Goal: Task Accomplishment & Management: Complete application form

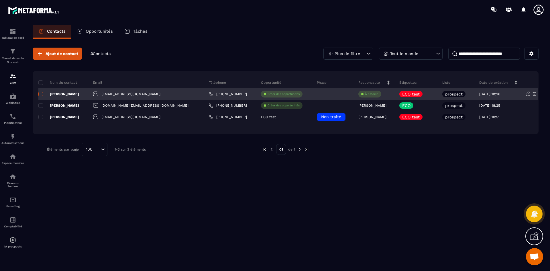
click at [42, 93] on span at bounding box center [40, 94] width 5 height 5
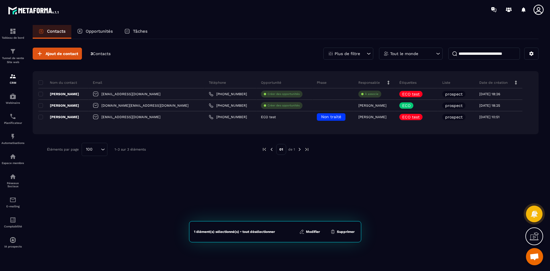
click at [312, 232] on button "Modifier" at bounding box center [310, 232] width 24 height 6
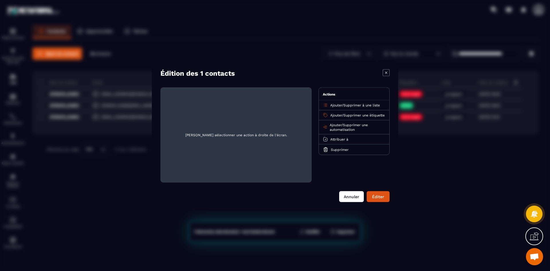
click at [354, 195] on button "Annuler" at bounding box center [351, 196] width 25 height 11
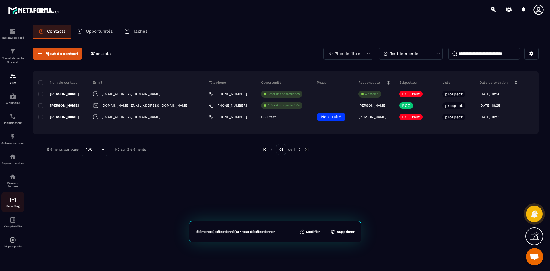
click at [15, 200] on img at bounding box center [12, 199] width 7 height 7
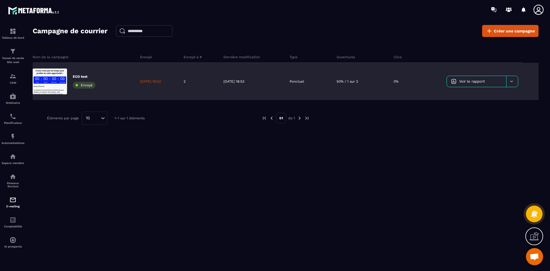
click at [513, 84] on div at bounding box center [512, 81] width 12 height 11
click at [83, 73] on div "ECO test Envoyé" at bounding box center [84, 81] width 103 height 37
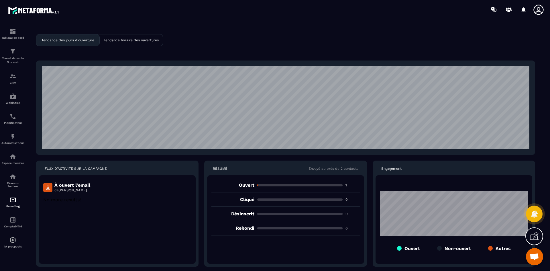
click at [152, 37] on div "Tendance horaire des ouvertures" at bounding box center [131, 39] width 63 height 11
click at [82, 182] on div "À ouvert l’email de [PERSON_NAME]" at bounding box center [117, 187] width 148 height 19
click at [82, 185] on p "À ouvert l’email" at bounding box center [72, 184] width 36 height 5
click at [75, 41] on p "Tendance des jours d'ouverture" at bounding box center [68, 40] width 53 height 4
click at [142, 39] on p "Tendance horaire des ouvertures" at bounding box center [131, 40] width 55 height 4
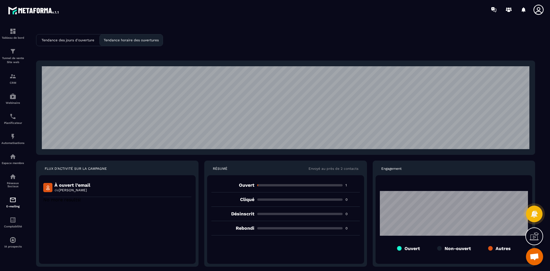
click at [213, 50] on div "Tendance des jours d'ouverture Tendance horaire des ouvertures FLUX D'ACTIVITÉ …" at bounding box center [286, 150] width 518 height 251
click at [13, 206] on p "E-mailing" at bounding box center [12, 206] width 23 height 3
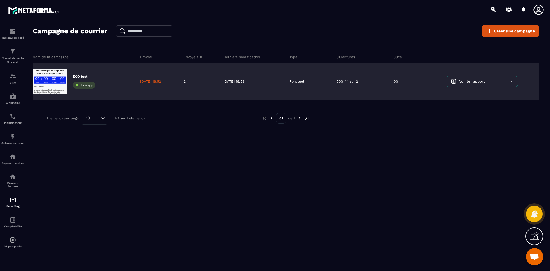
click at [512, 79] on icon at bounding box center [512, 81] width 4 height 4
click at [491, 112] on div "Supprimer le campaign" at bounding box center [484, 114] width 71 height 9
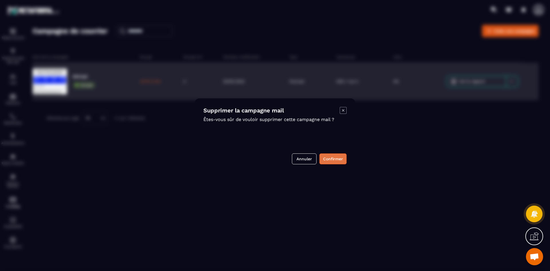
click at [333, 157] on button "Confirmer" at bounding box center [333, 158] width 27 height 11
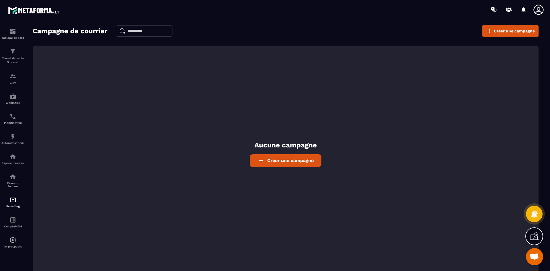
click at [290, 150] on div "Aucune campagne Créer une campagne" at bounding box center [286, 161] width 506 height 230
click at [292, 157] on link "Créer une campagne" at bounding box center [286, 160] width 72 height 13
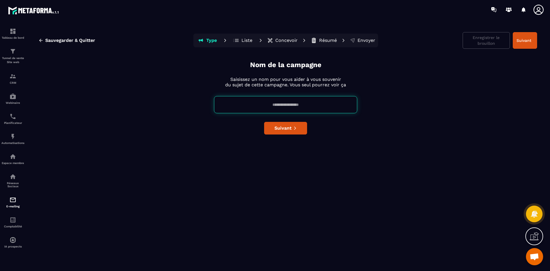
click at [290, 105] on input at bounding box center [285, 104] width 143 height 17
type input "**********"
click at [291, 128] on span "Suivant" at bounding box center [283, 128] width 17 height 6
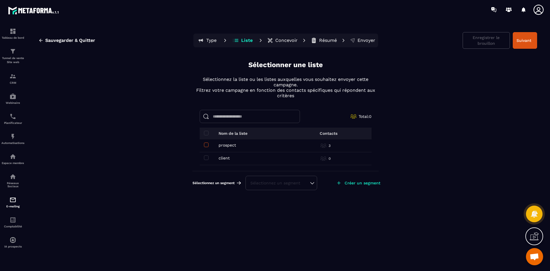
click at [207, 144] on span at bounding box center [206, 144] width 5 height 5
click at [298, 191] on div "Sélectionnez un segment" at bounding box center [282, 192] width 62 height 6
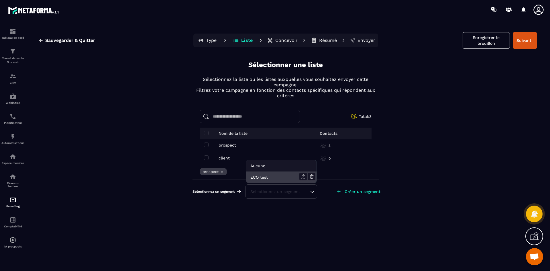
click at [275, 177] on li "ECO test" at bounding box center [281, 176] width 71 height 11
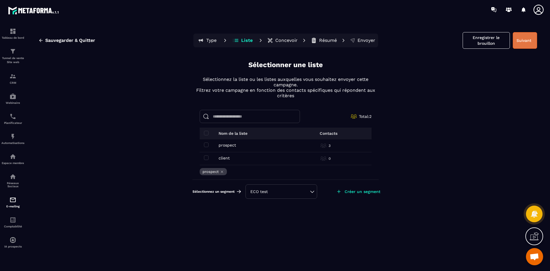
click at [528, 40] on button "Suivant" at bounding box center [525, 40] width 24 height 17
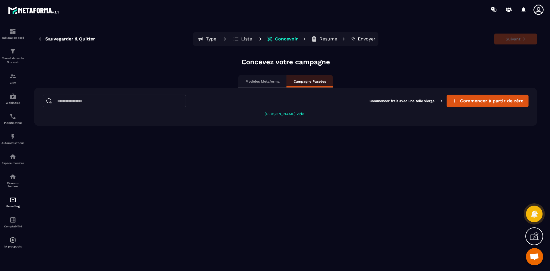
click at [264, 78] on div "Modèles Metaforma" at bounding box center [262, 81] width 48 height 13
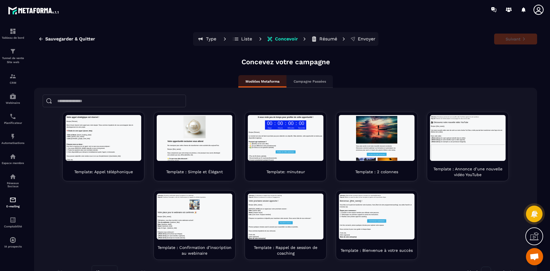
scroll to position [17, 0]
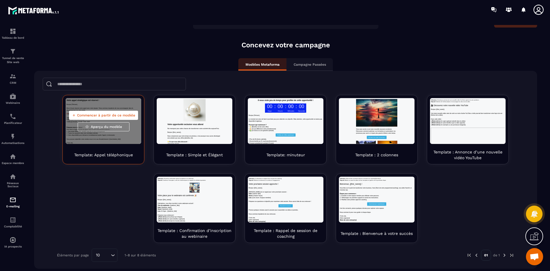
click at [110, 117] on span "Commencer à partir de ce modèle" at bounding box center [106, 115] width 58 height 5
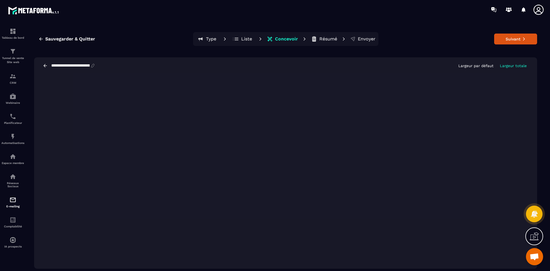
scroll to position [0, 0]
click at [517, 41] on button "Suivant" at bounding box center [515, 39] width 43 height 11
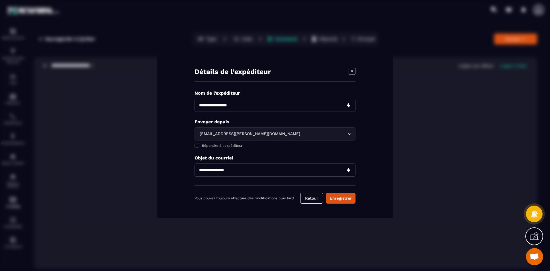
click at [281, 106] on input "Modal window" at bounding box center [275, 105] width 161 height 13
type input "**********"
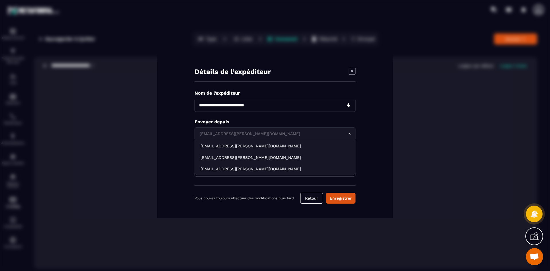
click at [209, 133] on div "[EMAIL_ADDRESS][PERSON_NAME][DOMAIN_NAME]" at bounding box center [272, 134] width 149 height 6
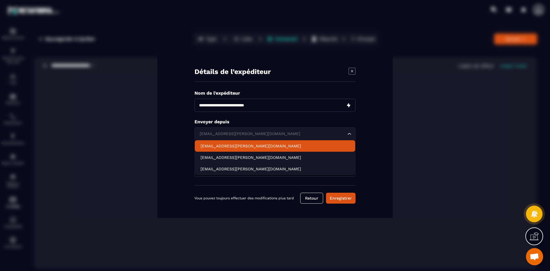
click at [242, 150] on li "[EMAIL_ADDRESS][PERSON_NAME][DOMAIN_NAME]" at bounding box center [275, 145] width 161 height 11
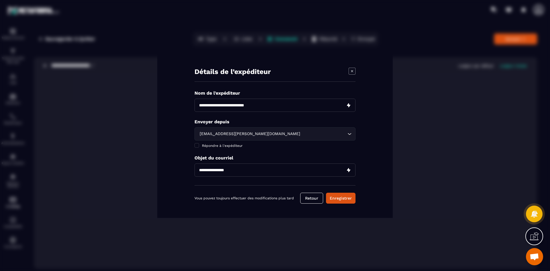
click at [215, 171] on input "Modal window" at bounding box center [275, 169] width 161 height 13
type input "*"
type input "**********"
click at [346, 198] on button "Enregistrer" at bounding box center [341, 198] width 30 height 11
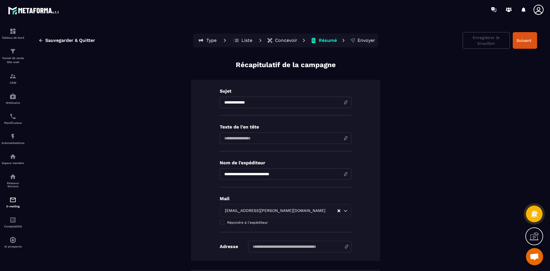
click at [240, 107] on input "**********" at bounding box center [286, 102] width 132 height 11
click at [249, 139] on input at bounding box center [286, 137] width 132 height 11
click at [253, 137] on input "**********" at bounding box center [286, 137] width 132 height 11
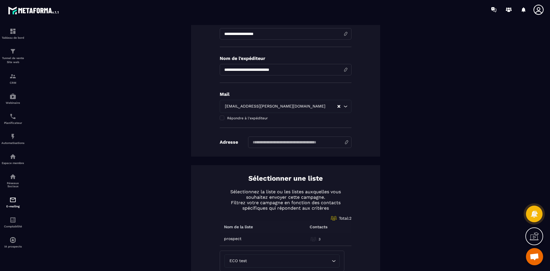
scroll to position [105, 0]
type input "**********"
click at [315, 143] on input at bounding box center [299, 141] width 103 height 11
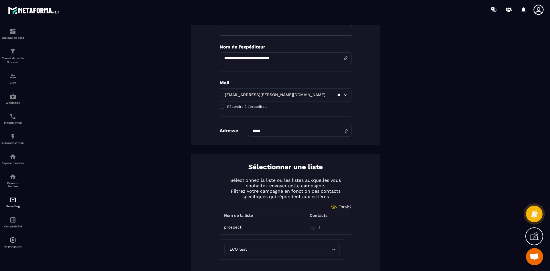
scroll to position [0, 0]
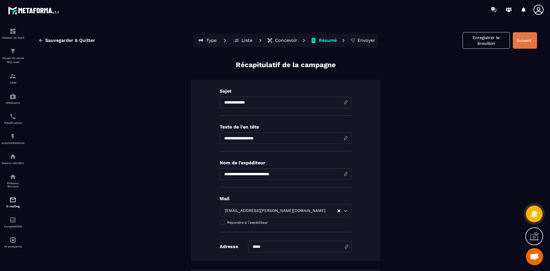
type input "*****"
click at [519, 36] on button "Suivant" at bounding box center [525, 40] width 24 height 17
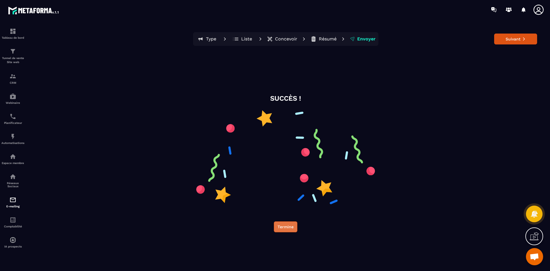
click at [287, 230] on button "Termine" at bounding box center [286, 226] width 24 height 11
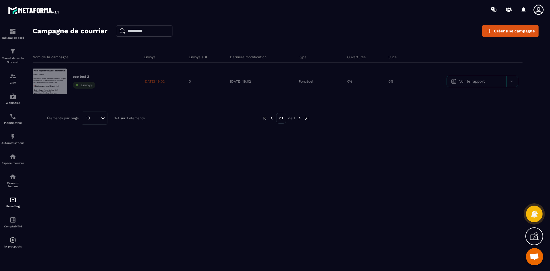
click at [478, 81] on table "Nom de la campagne Envoyé Envoyé à # Dernière modification Type Ouvertures Clic…" at bounding box center [286, 75] width 506 height 49
click at [510, 82] on table "Nom de la campagne Envoyé Envoyé à # Dernière modification Type Ouvertures Clic…" at bounding box center [286, 75] width 506 height 49
click at [424, 137] on div "Nom de la campagne Envoyé Envoyé à # Dernière modification Type Ouvertures Clic…" at bounding box center [286, 103] width 506 height 115
click at [512, 81] on table "Nom de la campagne Envoyé Envoyé à # Dernière modification Type Ouvertures Clic…" at bounding box center [286, 75] width 506 height 49
